Goal: Task Accomplishment & Management: Complete application form

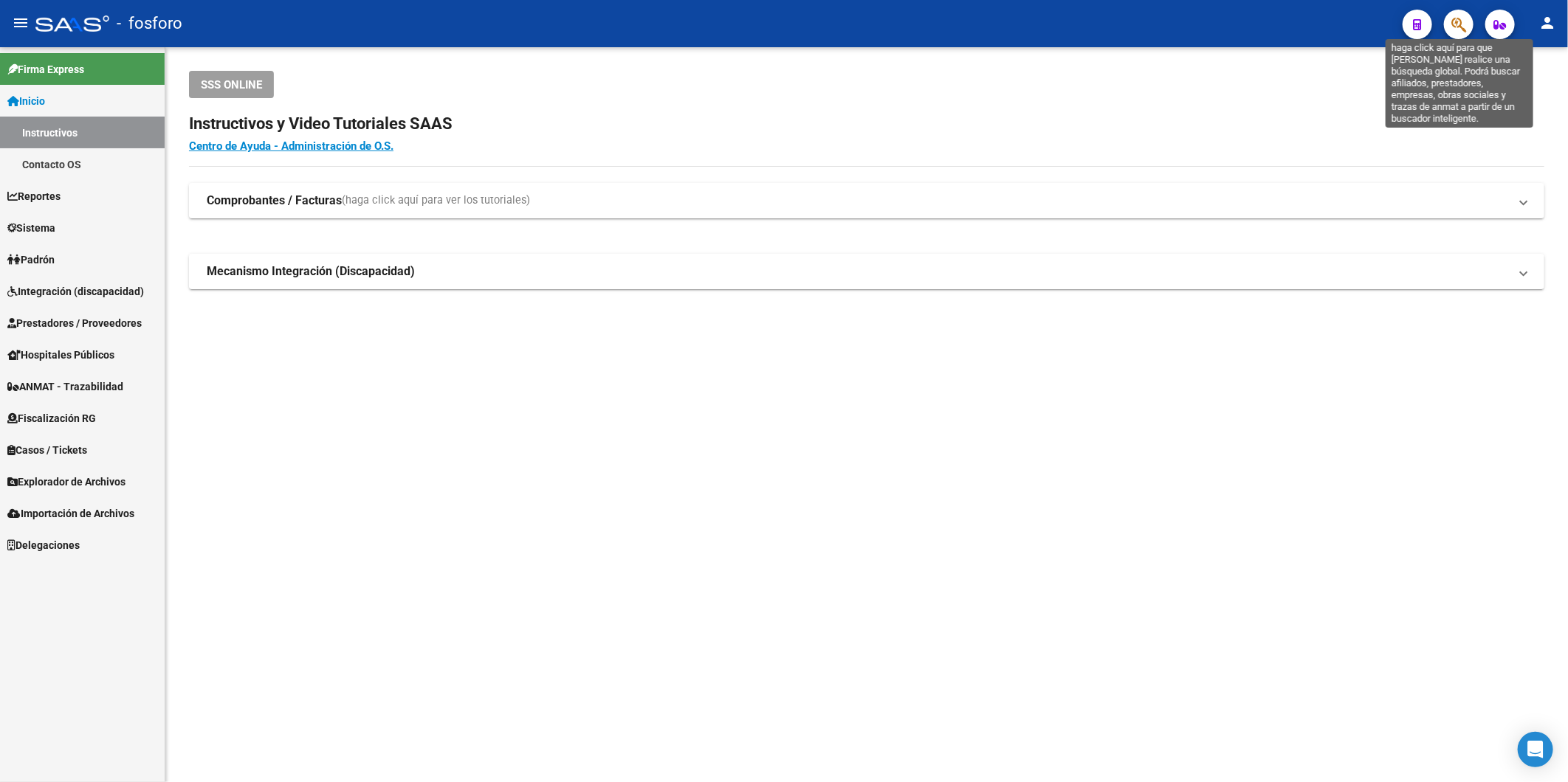
click at [1451, 27] on icon "button" at bounding box center [1458, 25] width 15 height 17
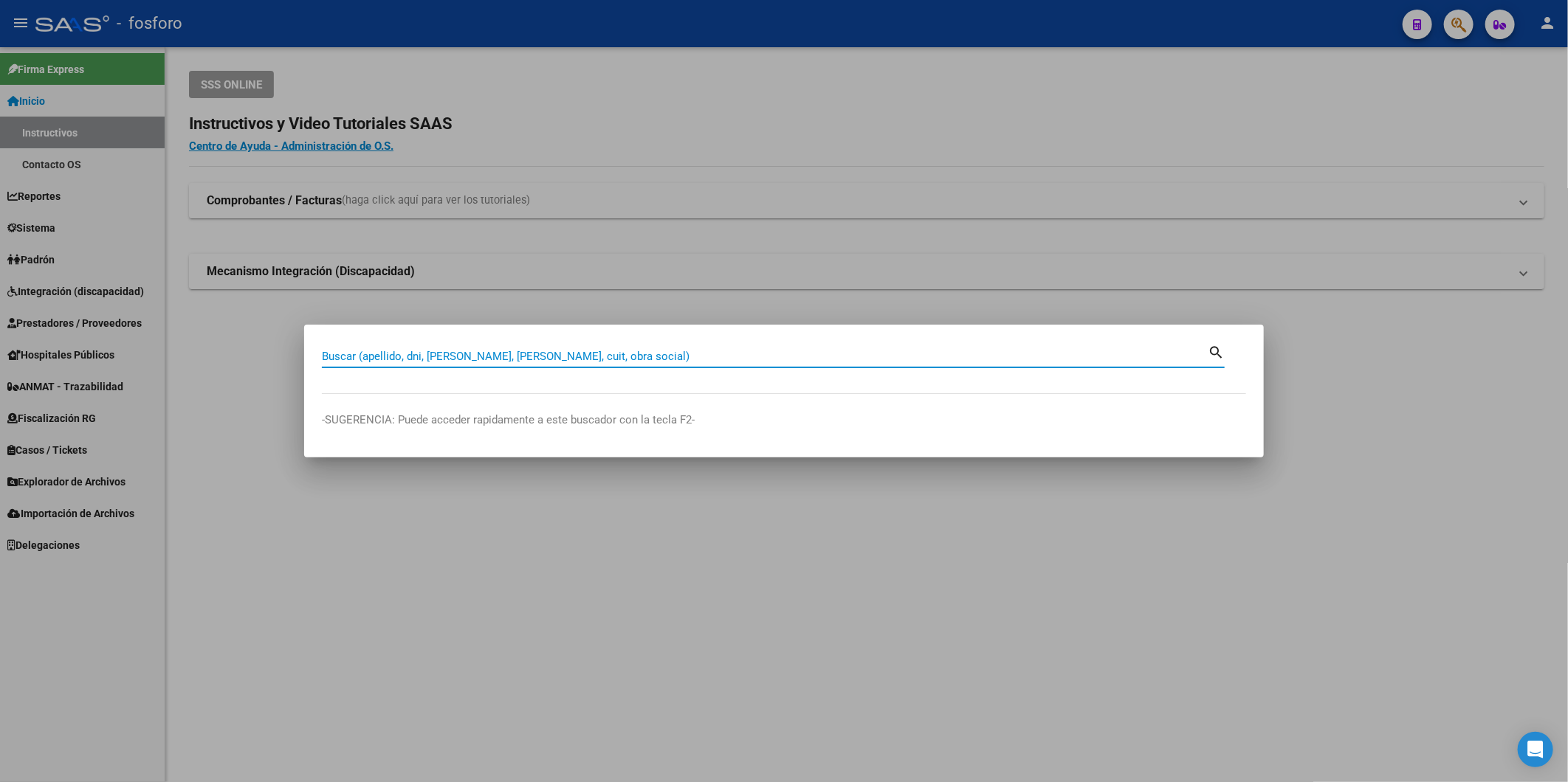
click at [511, 124] on div at bounding box center [784, 391] width 1568 height 782
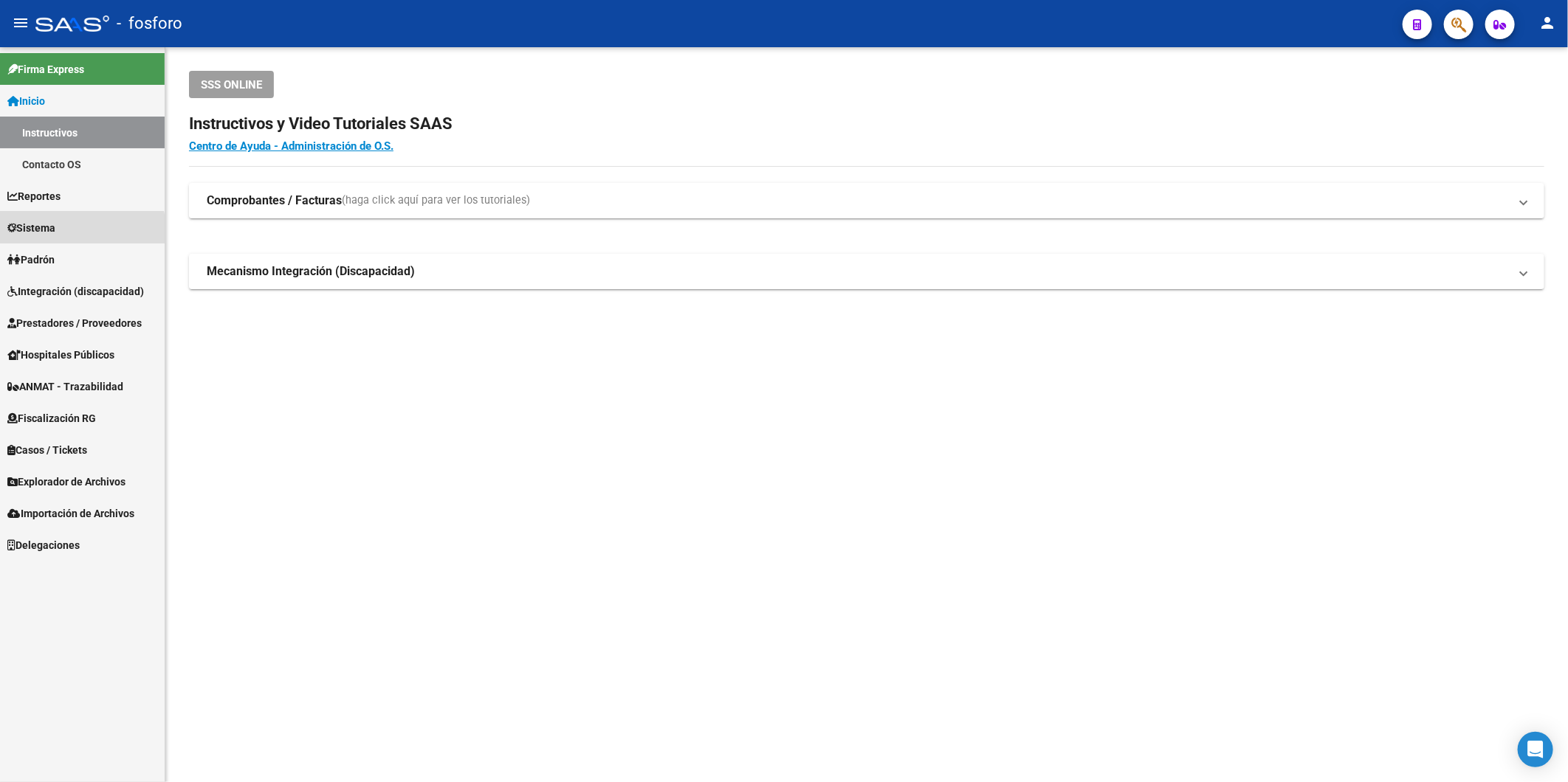
click at [61, 238] on link "Sistema" at bounding box center [82, 227] width 165 height 32
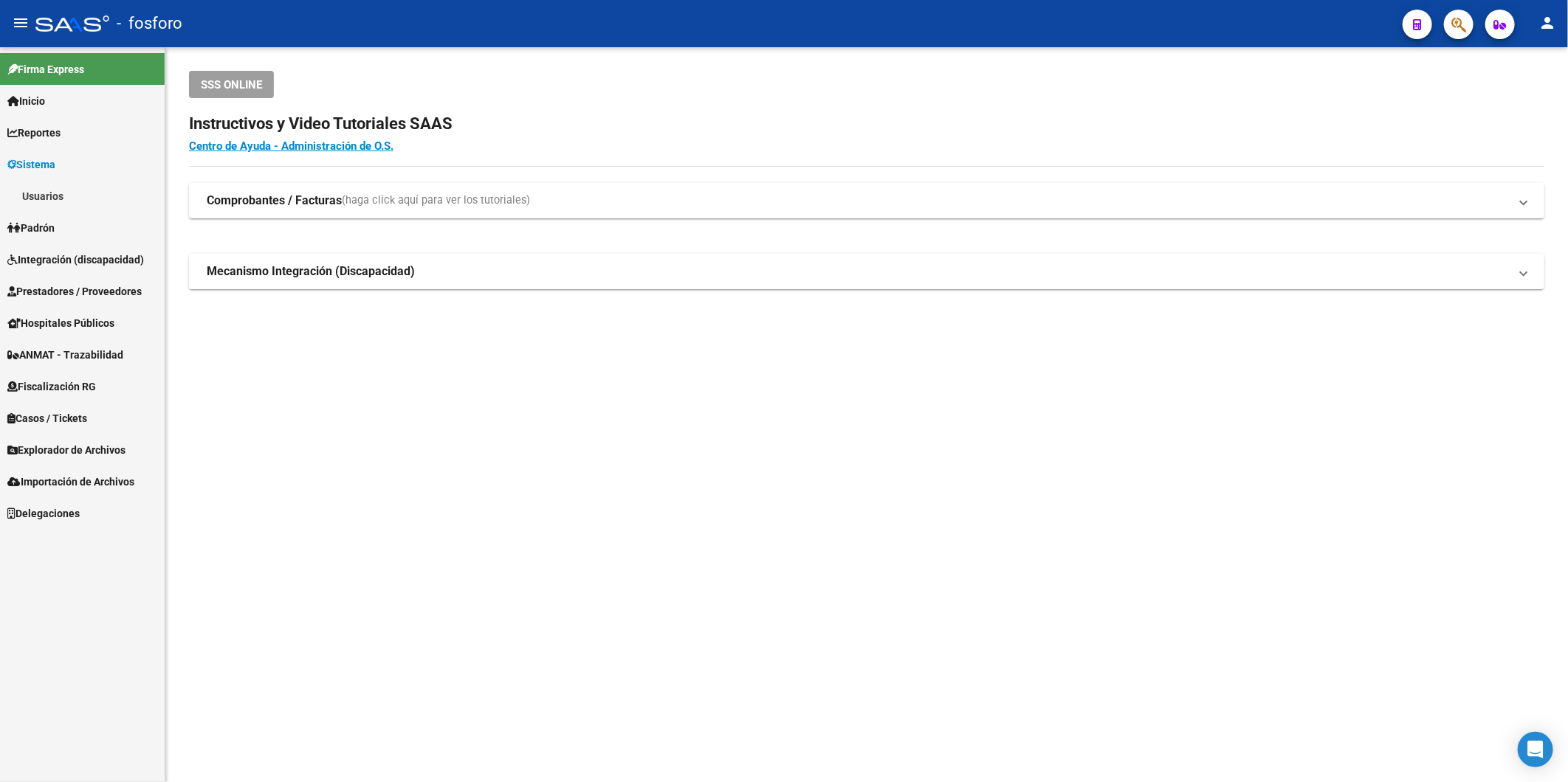
click at [62, 244] on link "Padrón" at bounding box center [82, 227] width 165 height 32
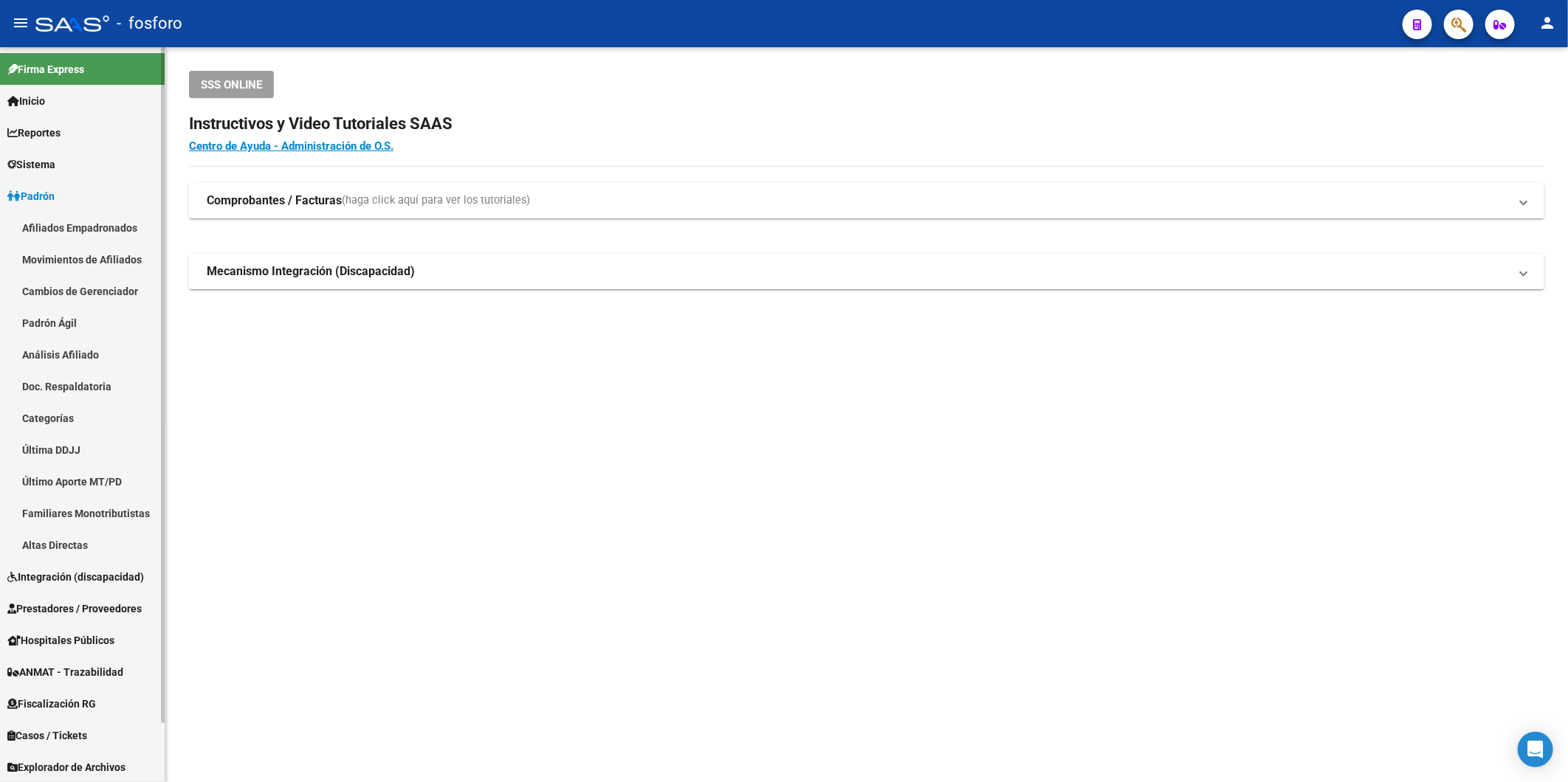
click at [55, 189] on span "Padrón" at bounding box center [31, 196] width 47 height 16
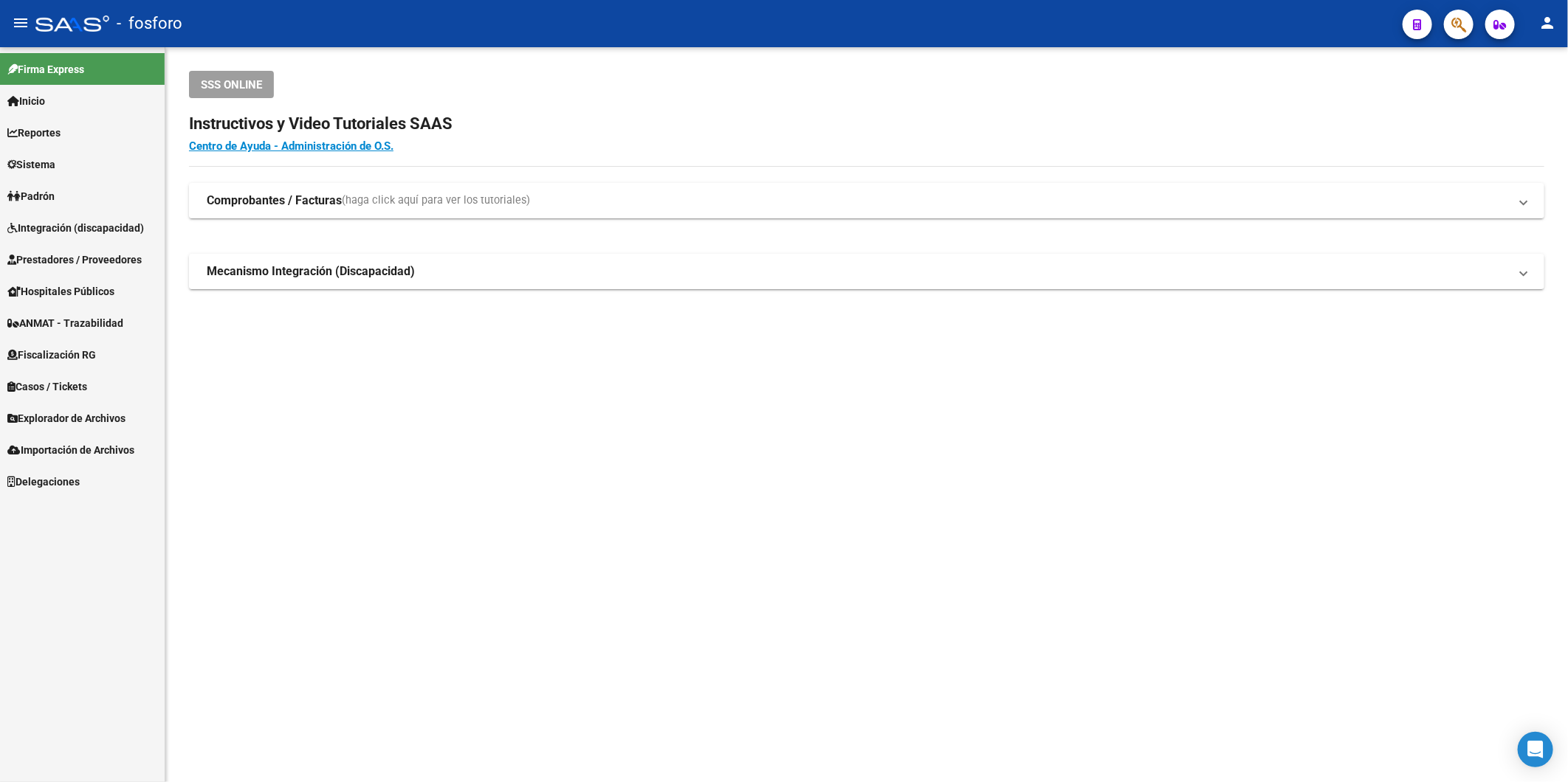
click at [55, 165] on span "Sistema" at bounding box center [32, 164] width 48 height 16
click at [62, 194] on link "Usuarios" at bounding box center [82, 195] width 165 height 32
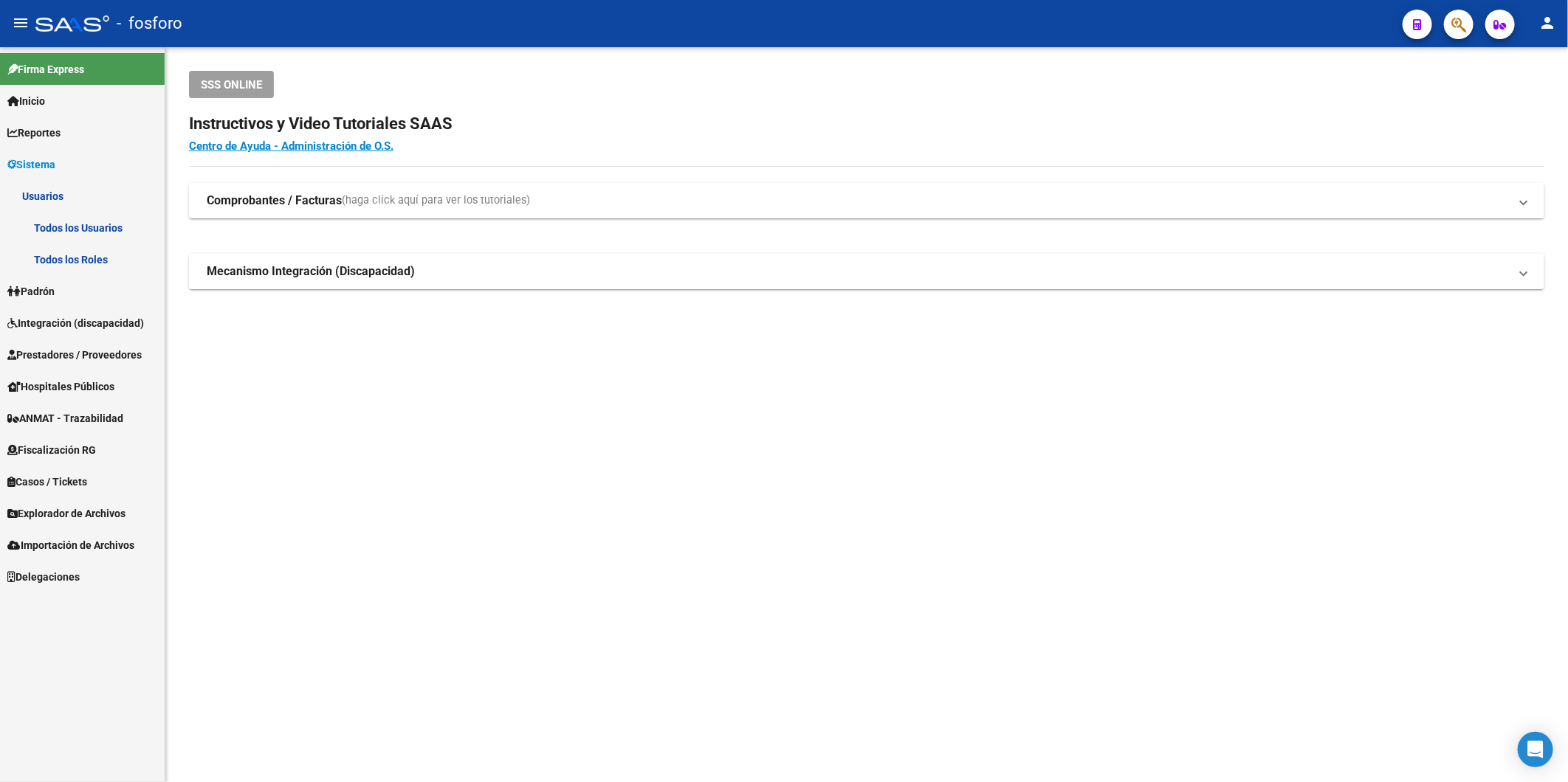
click at [64, 220] on link "Todos los Usuarios" at bounding box center [82, 227] width 165 height 32
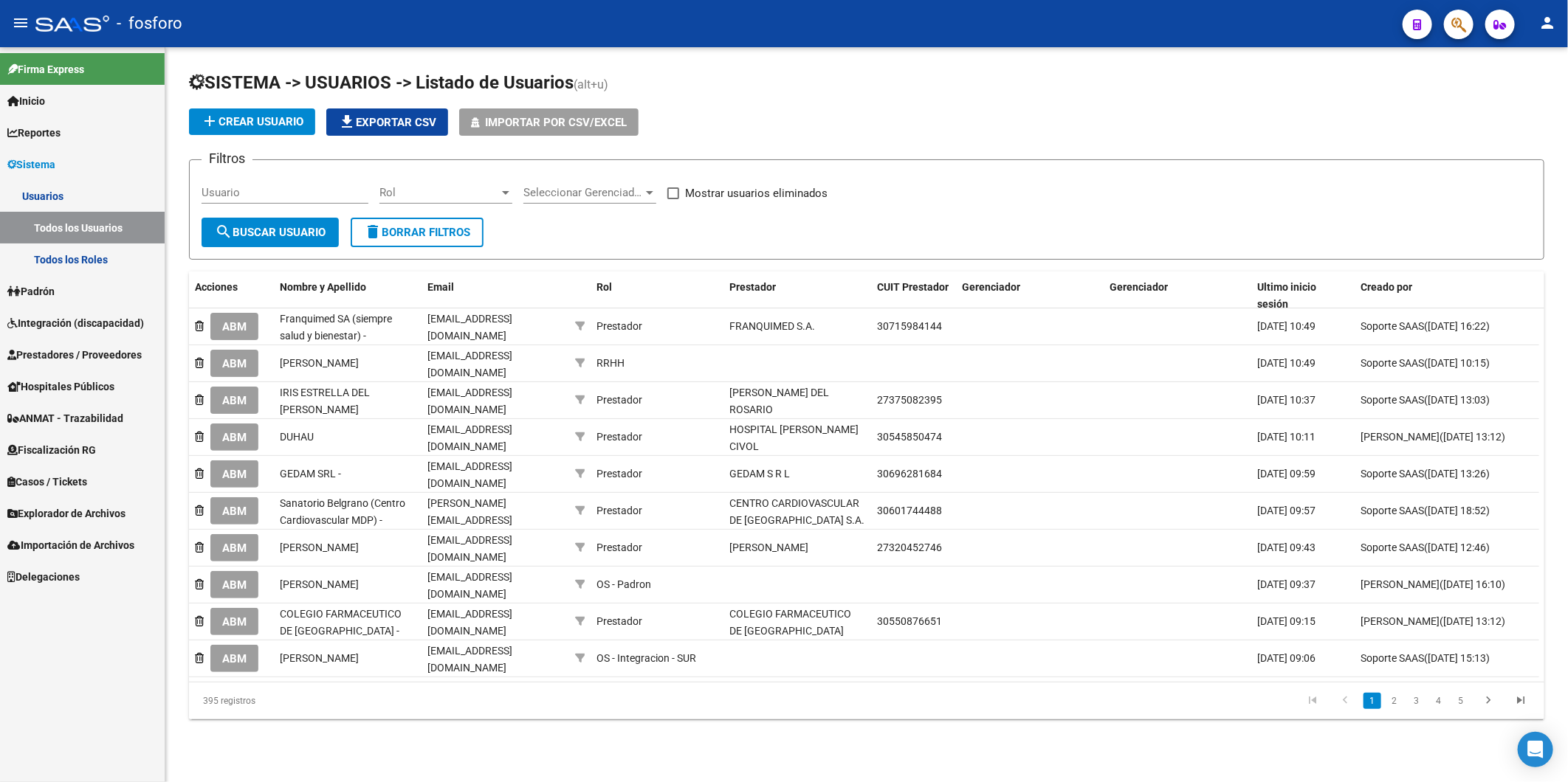
click at [262, 119] on span "add Crear Usuario" at bounding box center [252, 121] width 102 height 13
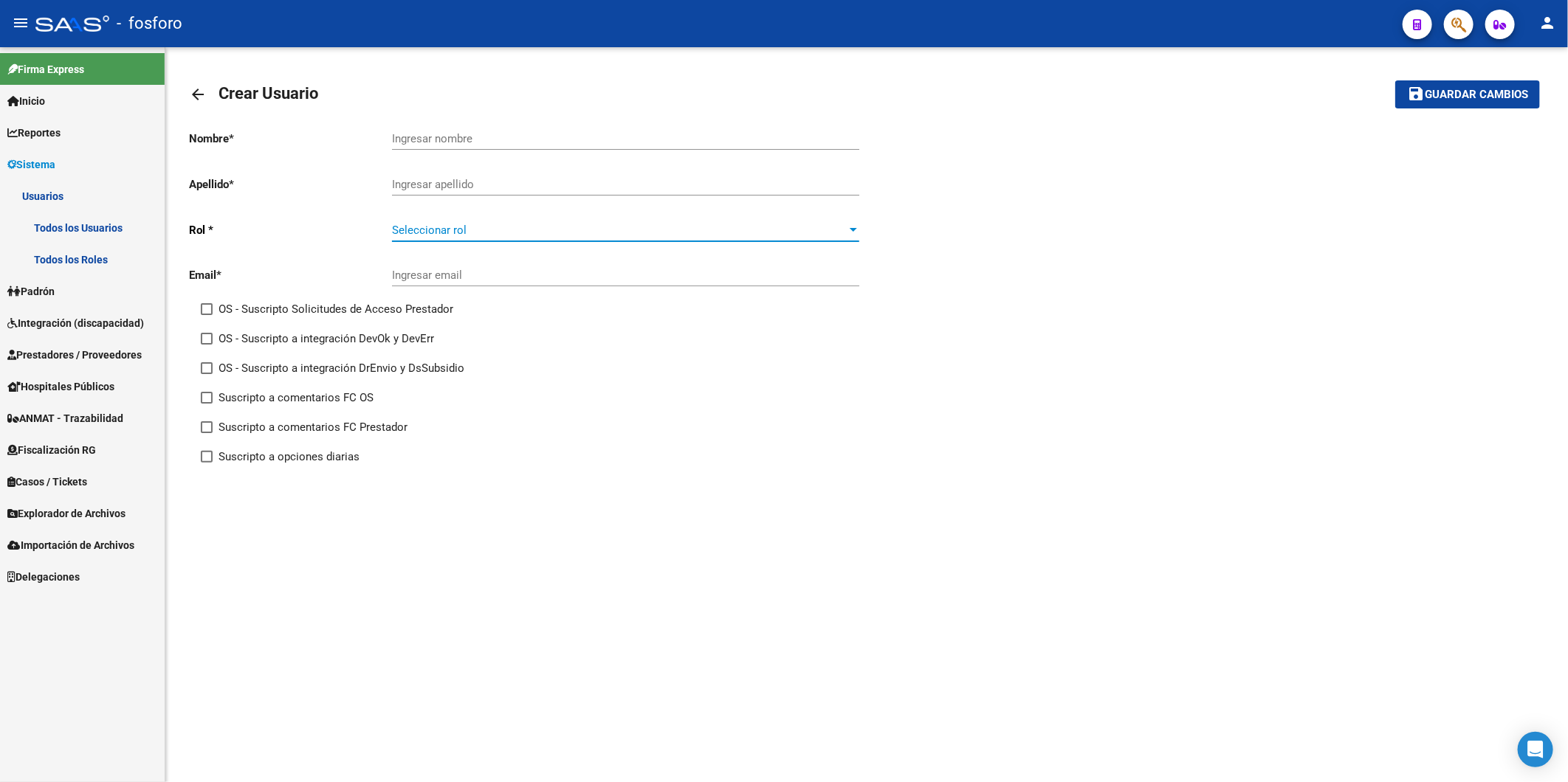
click at [525, 225] on span "Seleccionar rol" at bounding box center [619, 230] width 454 height 13
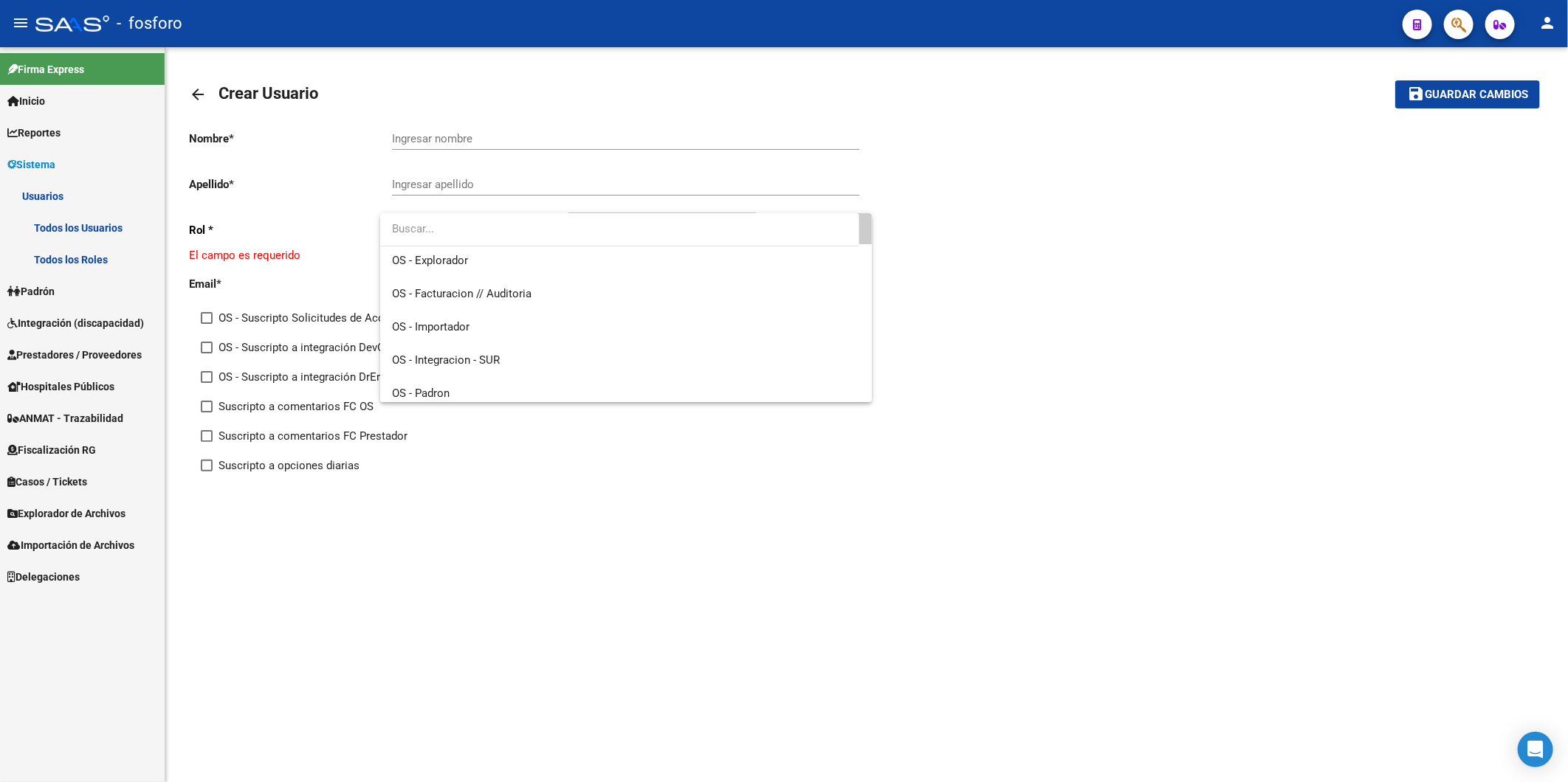
scroll to position [111, 0]
click at [610, 350] on span "Prestador" at bounding box center [626, 352] width 468 height 33
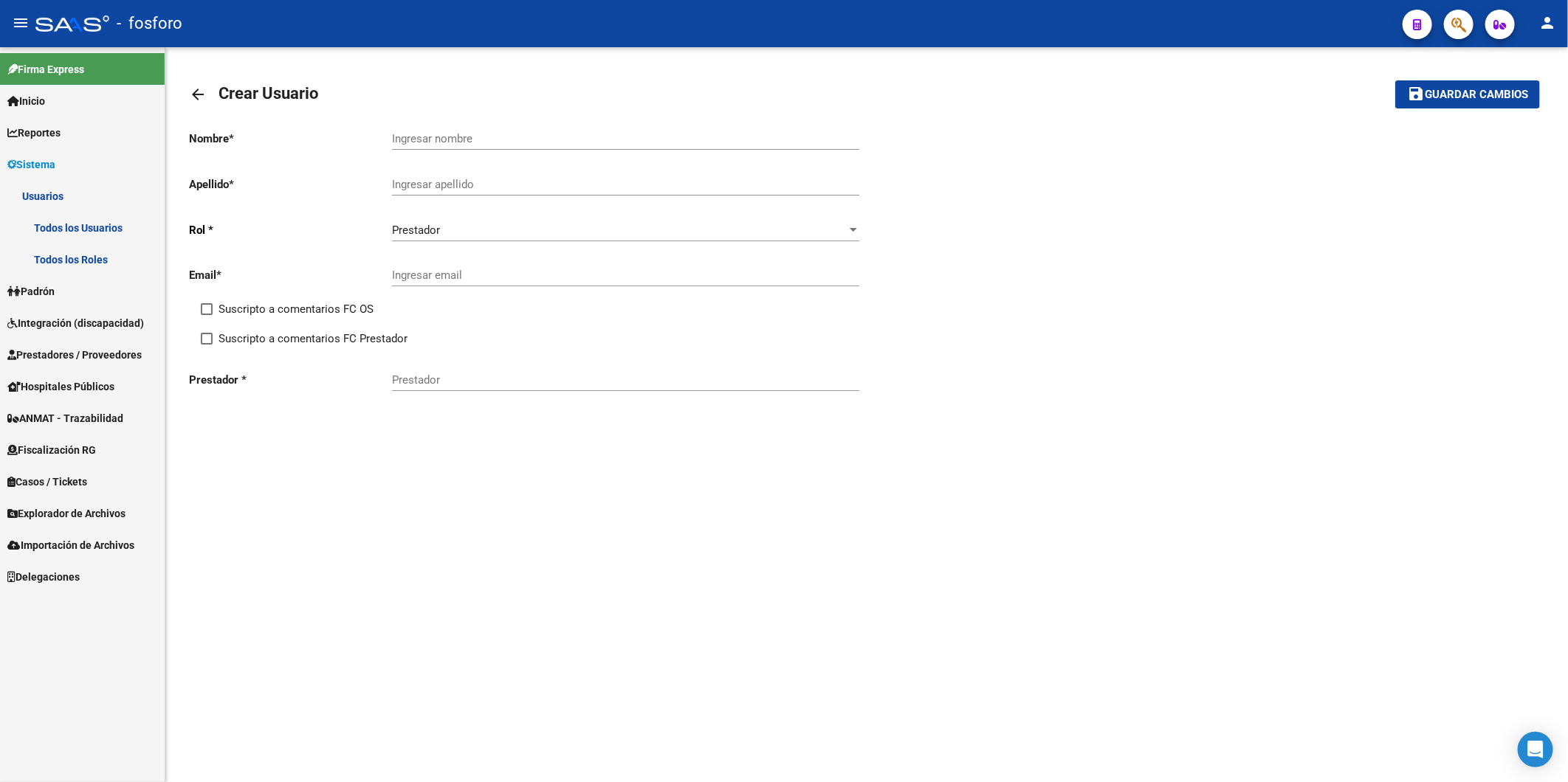
click at [475, 373] on div "Prestador" at bounding box center [625, 374] width 467 height 32
paste input "30715942247"
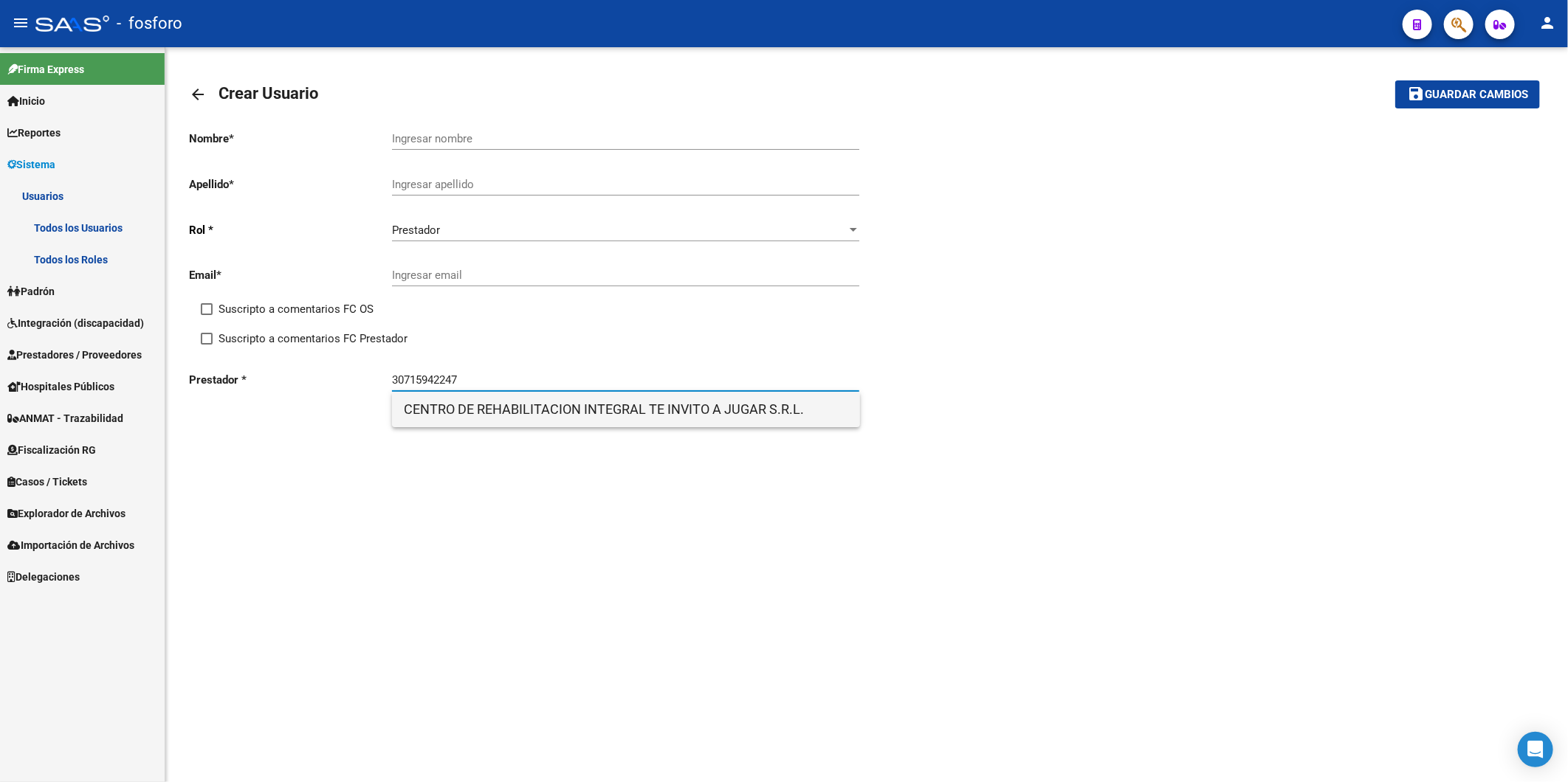
click at [544, 404] on span "CENTRO DE REHABILITACION INTEGRAL TE INVITO A JUGAR S.R.L." at bounding box center [626, 409] width 445 height 35
type input "CENTRO DE REHABILITACION INTEGRAL TE INVITO A JUGAR S.R.L."
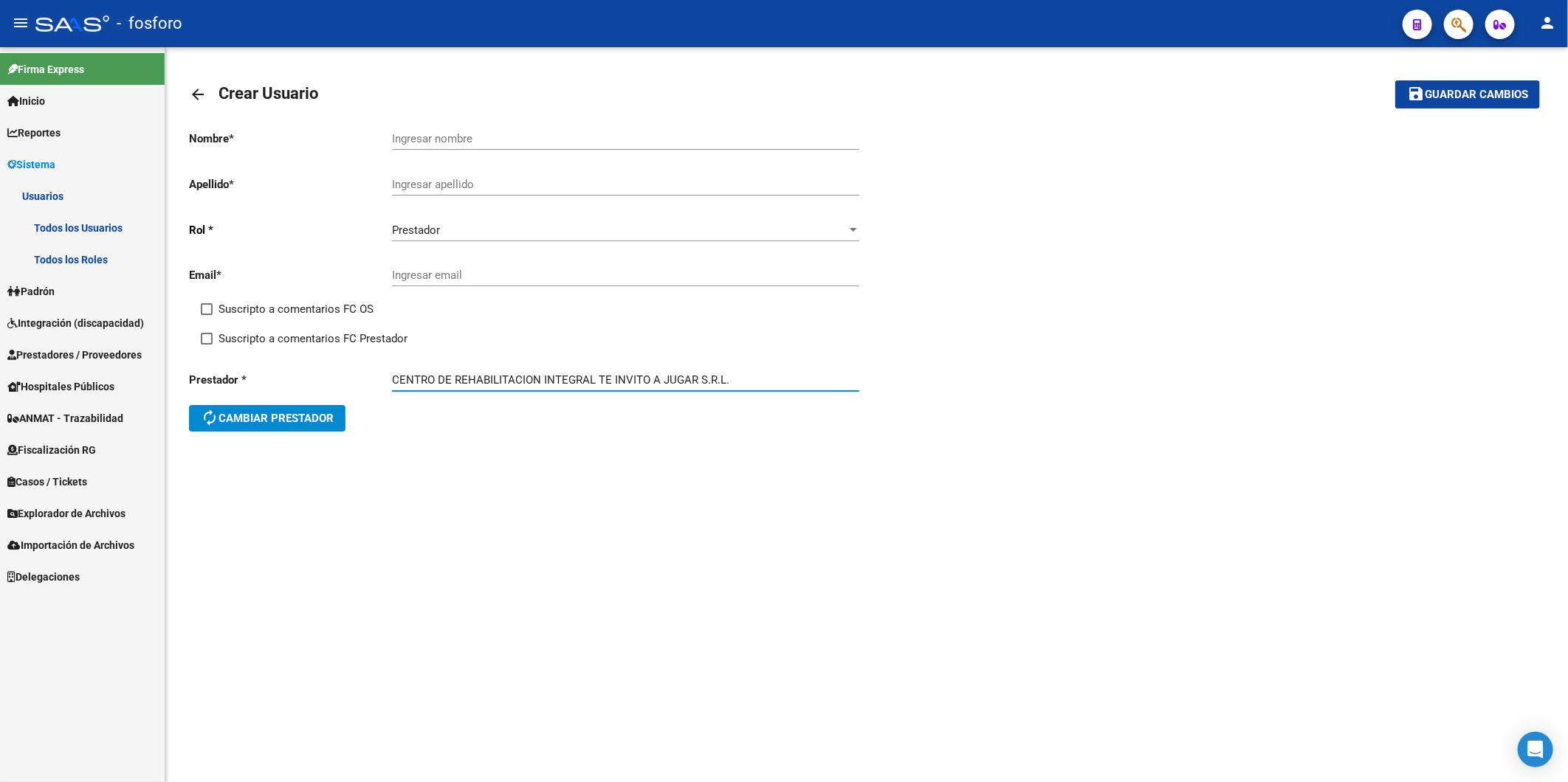
click at [502, 136] on input "Ingresar nombre" at bounding box center [625, 138] width 467 height 13
drag, startPoint x: 726, startPoint y: 373, endPoint x: 454, endPoint y: 392, distance: 272.7
click at [454, 392] on div "CENTRO DE REHABILITACION INTEGRAL TE INVITO A JUGAR S.R.L. [GEOGRAPHIC_DATA]" at bounding box center [625, 381] width 467 height 45
drag, startPoint x: 453, startPoint y: 137, endPoint x: 312, endPoint y: 133, distance: 141.1
click at [312, 133] on app-form-text-field "Nombre * CENTRO Ingresar nombre" at bounding box center [525, 138] width 671 height 13
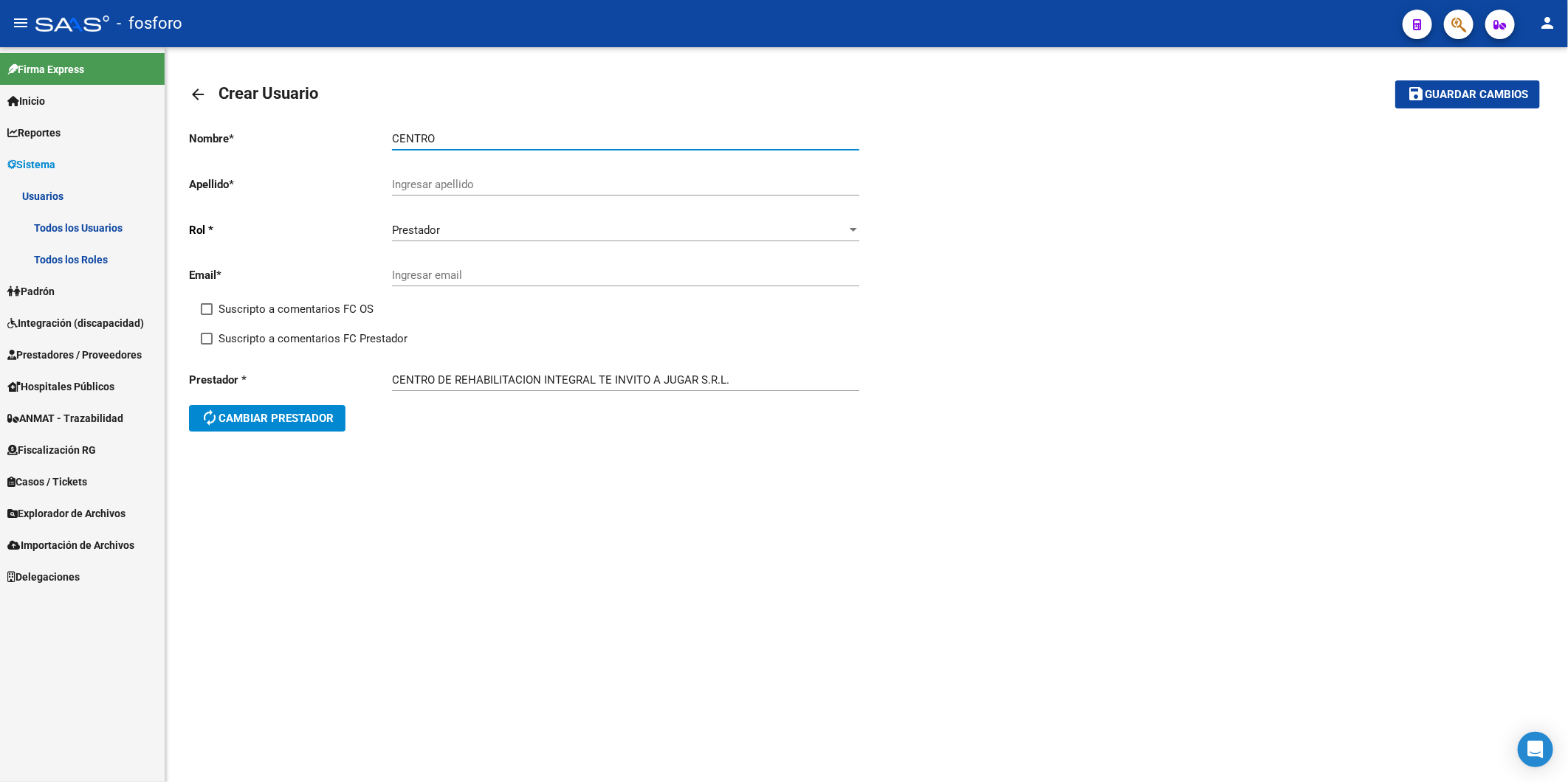
paste input "DE REHABILITACION INTEGRAL TE INVITO A JUGAR S.R.L."
type input "CENTRO DE REHABILITACION INTEGRAL TE INVITO A JUGAR S.R.L."
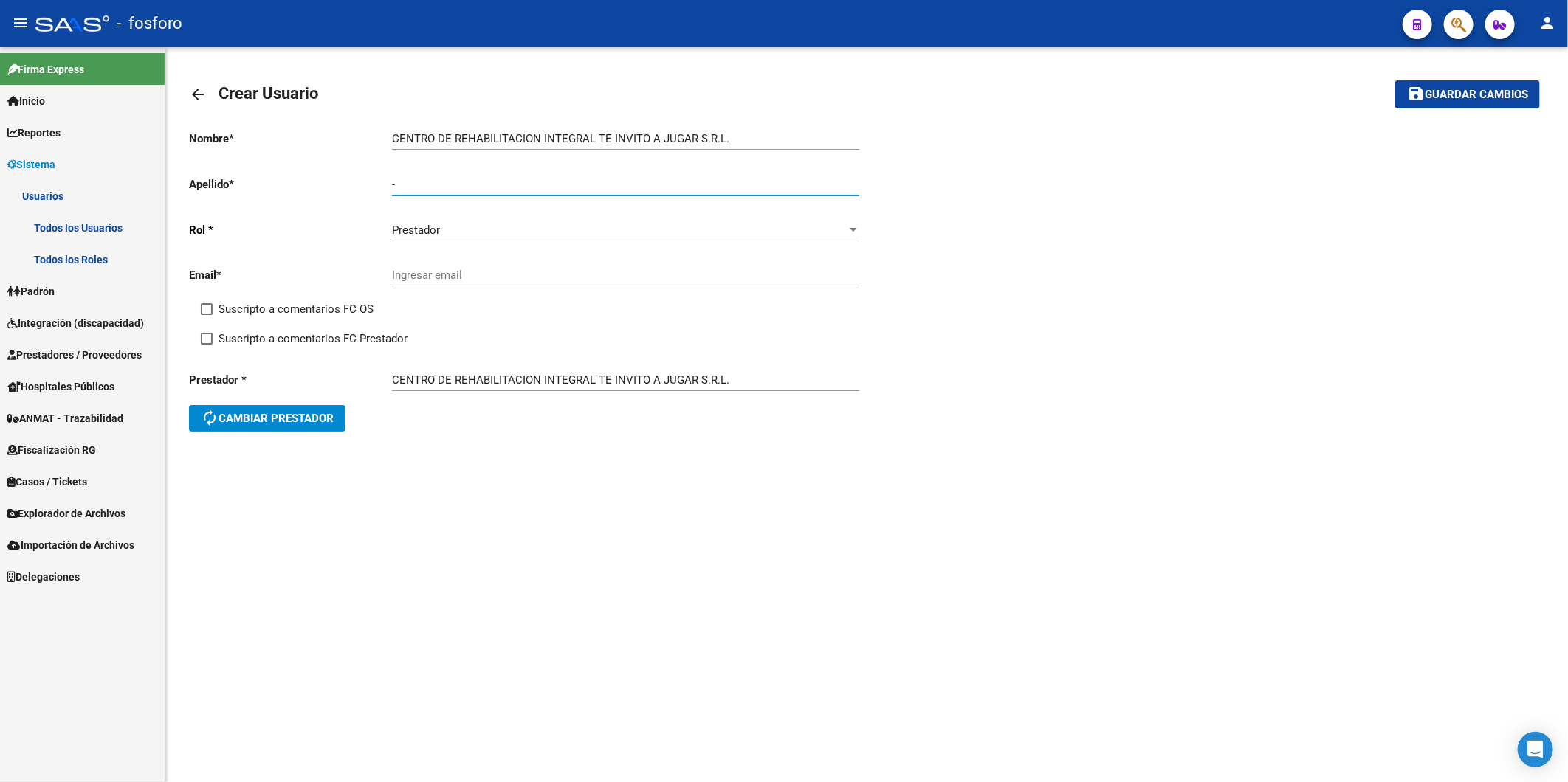
type input "-"
click at [426, 267] on div "Ingresar email" at bounding box center [625, 270] width 467 height 32
paste input "[EMAIL_ADDRESS][DOMAIN_NAME]"
type input "[EMAIL_ADDRESS][DOMAIN_NAME]"
click at [1409, 88] on mat-icon "save" at bounding box center [1416, 93] width 18 height 18
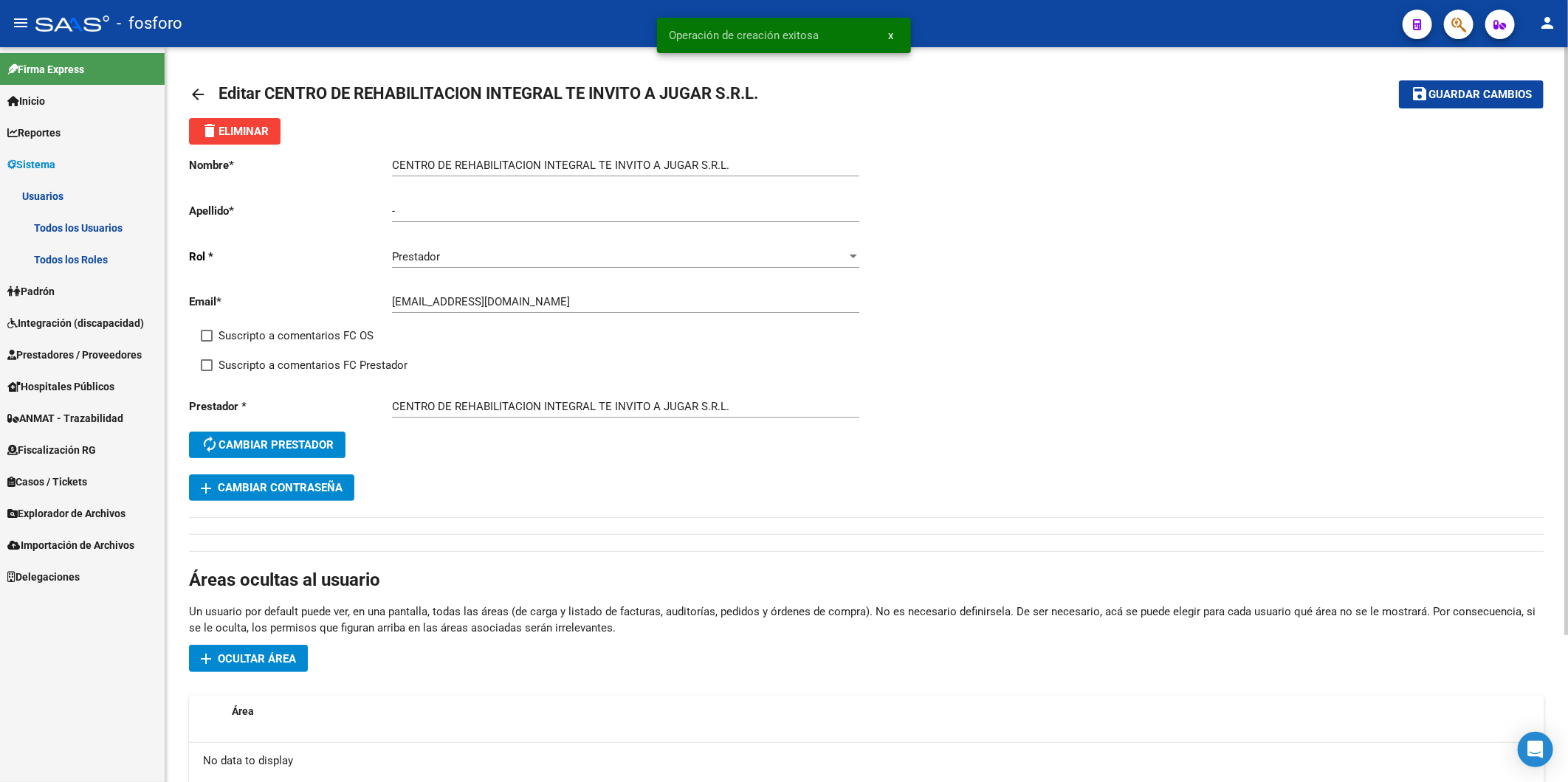
click at [194, 92] on mat-icon "arrow_back" at bounding box center [198, 94] width 18 height 18
